Goal: Find specific page/section: Find specific page/section

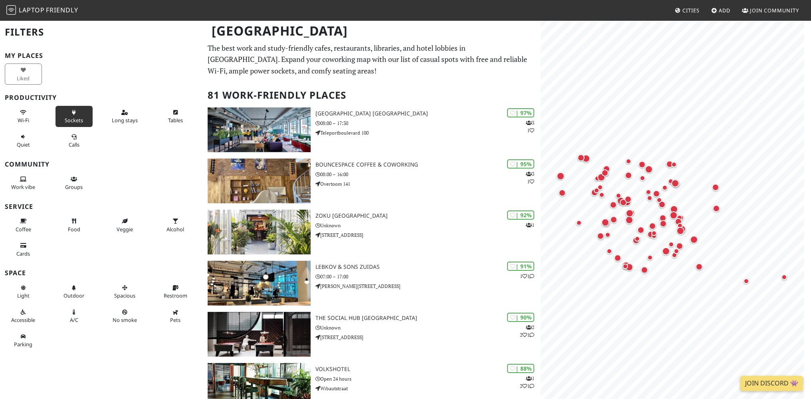
click at [77, 115] on button "Sockets" at bounding box center [73, 116] width 37 height 21
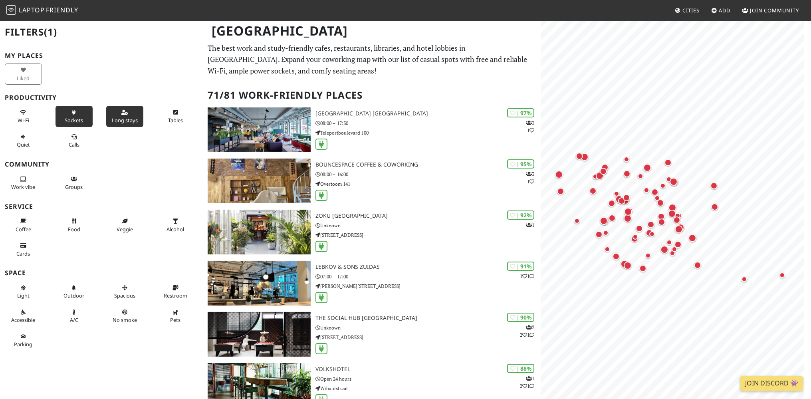
click at [129, 119] on span "Long stays" at bounding box center [125, 120] width 26 height 7
click at [69, 142] on span "Calls" at bounding box center [74, 144] width 11 height 7
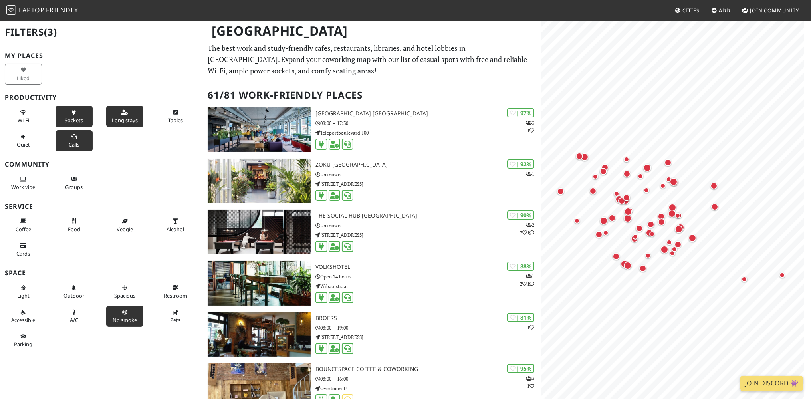
click at [125, 316] on span "No smoke" at bounding box center [125, 319] width 24 height 7
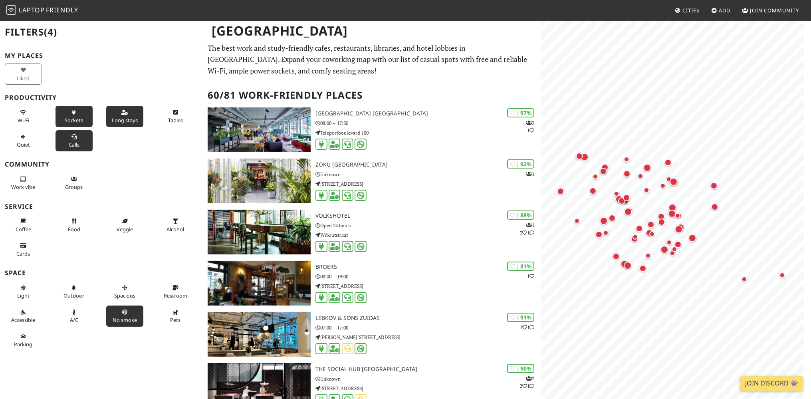
click at [125, 316] on span "No smoke" at bounding box center [125, 319] width 24 height 7
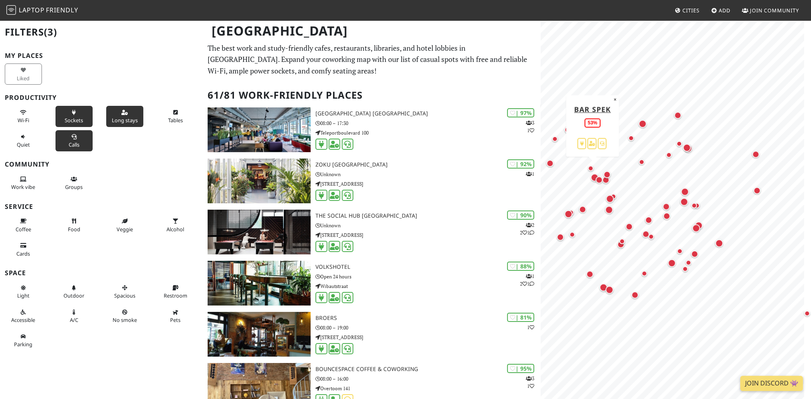
drag, startPoint x: 682, startPoint y: 282, endPoint x: 595, endPoint y: 173, distance: 139.4
click at [595, 173] on div "Map marker" at bounding box center [592, 170] width 10 height 10
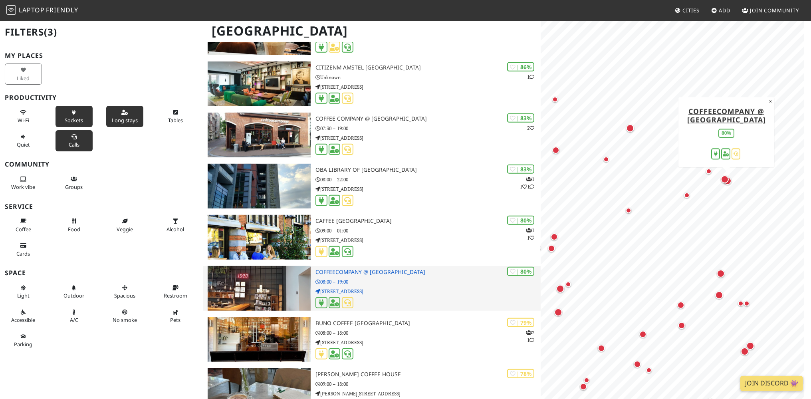
scroll to position [548, 0]
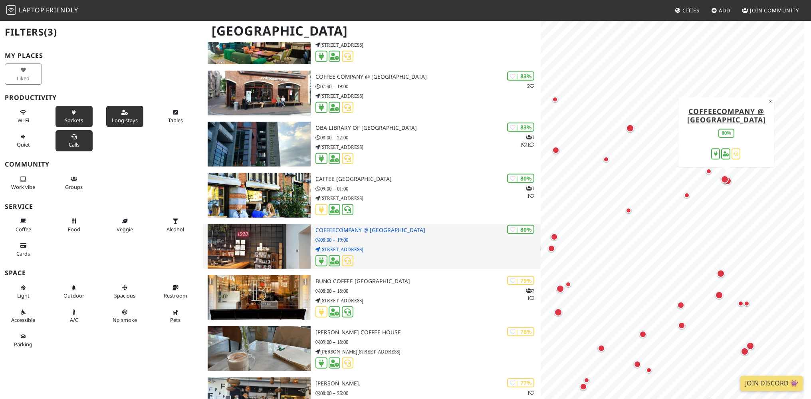
click at [359, 260] on div at bounding box center [427, 261] width 225 height 12
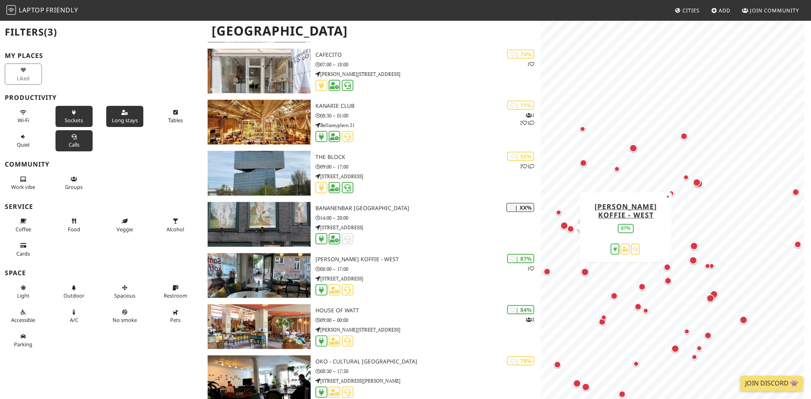
scroll to position [0, 0]
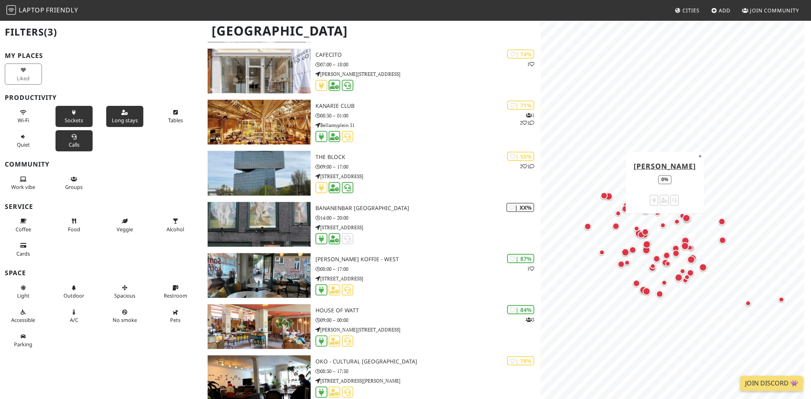
drag, startPoint x: 690, startPoint y: 258, endPoint x: 668, endPoint y: 231, distance: 34.7
click at [668, 231] on div "Map marker" at bounding box center [665, 227] width 10 height 10
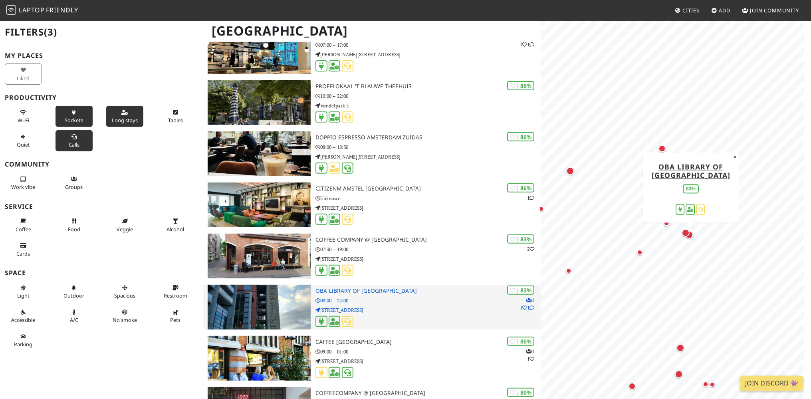
scroll to position [463, 0]
